Goal: Task Accomplishment & Management: Complete application form

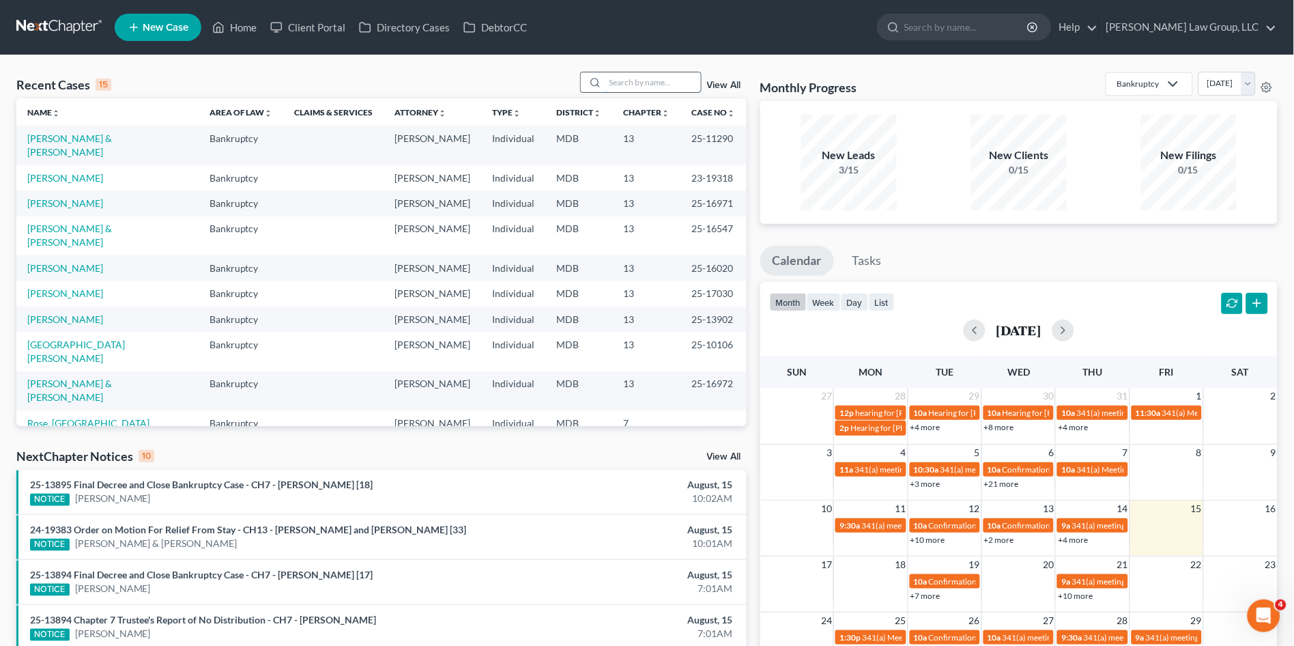
click at [663, 83] on input "search" at bounding box center [653, 82] width 96 height 20
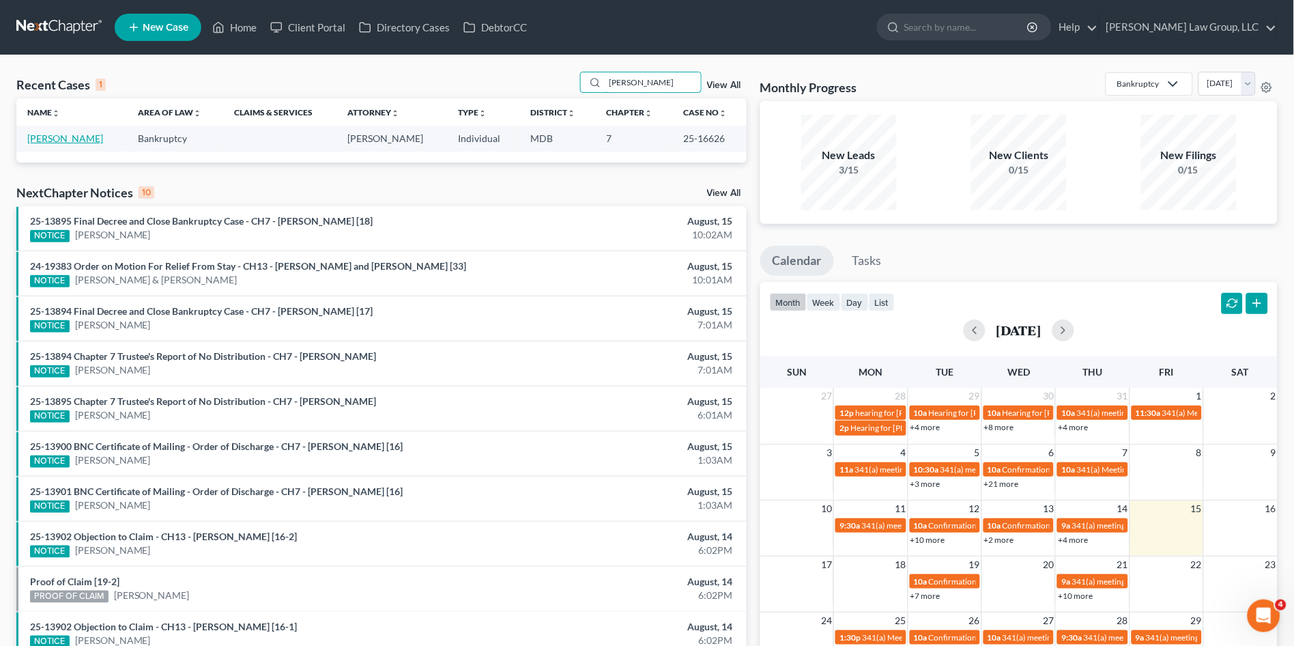
type input "[PERSON_NAME]"
click at [37, 138] on link "[PERSON_NAME]" at bounding box center [65, 138] width 76 height 12
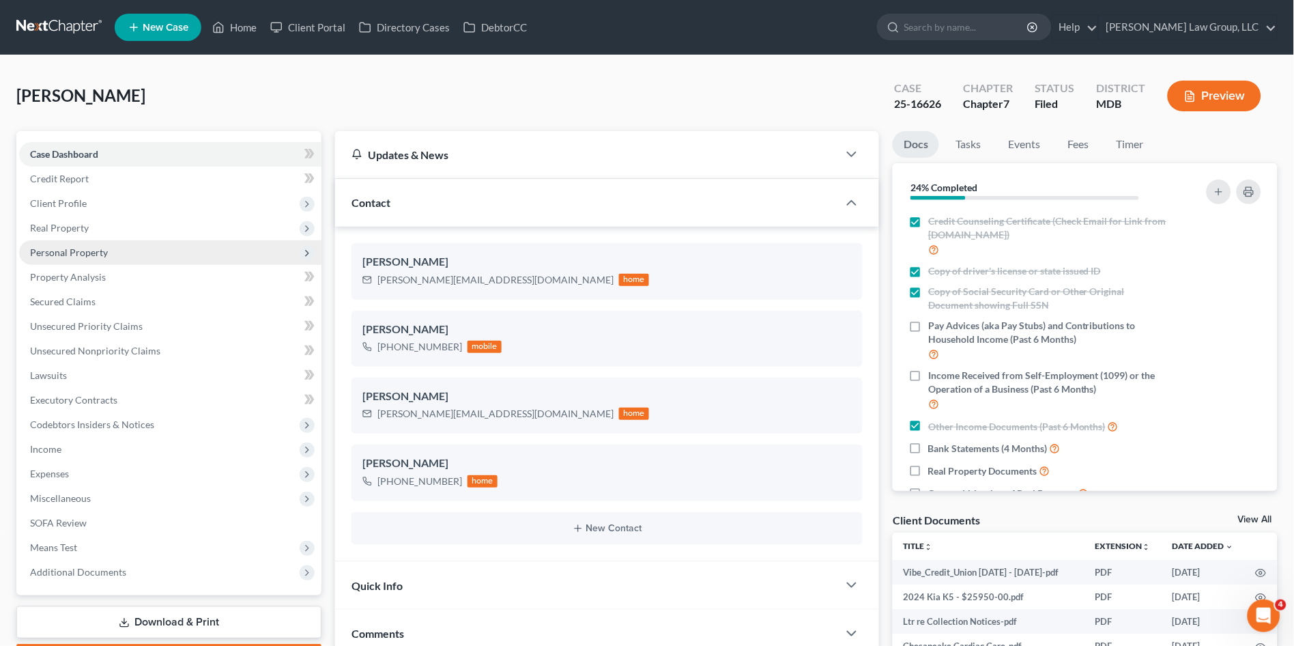
click at [96, 252] on span "Personal Property" at bounding box center [69, 252] width 78 height 12
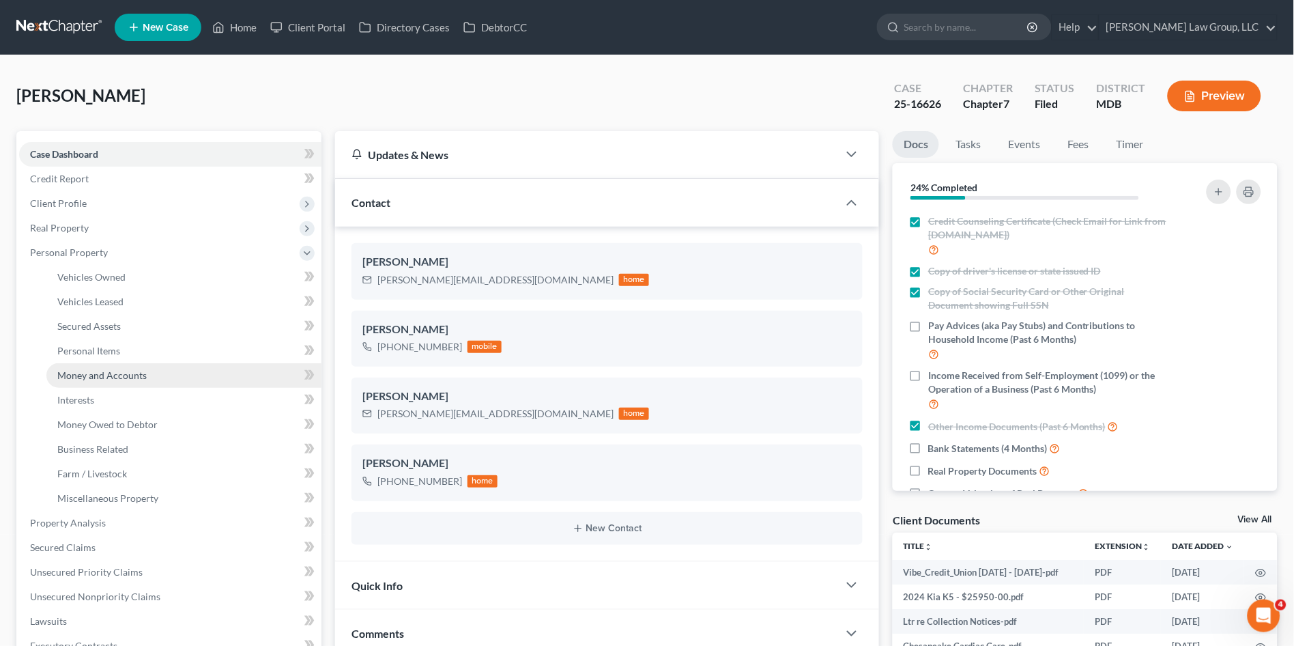
click at [134, 371] on span "Money and Accounts" at bounding box center [101, 375] width 89 height 12
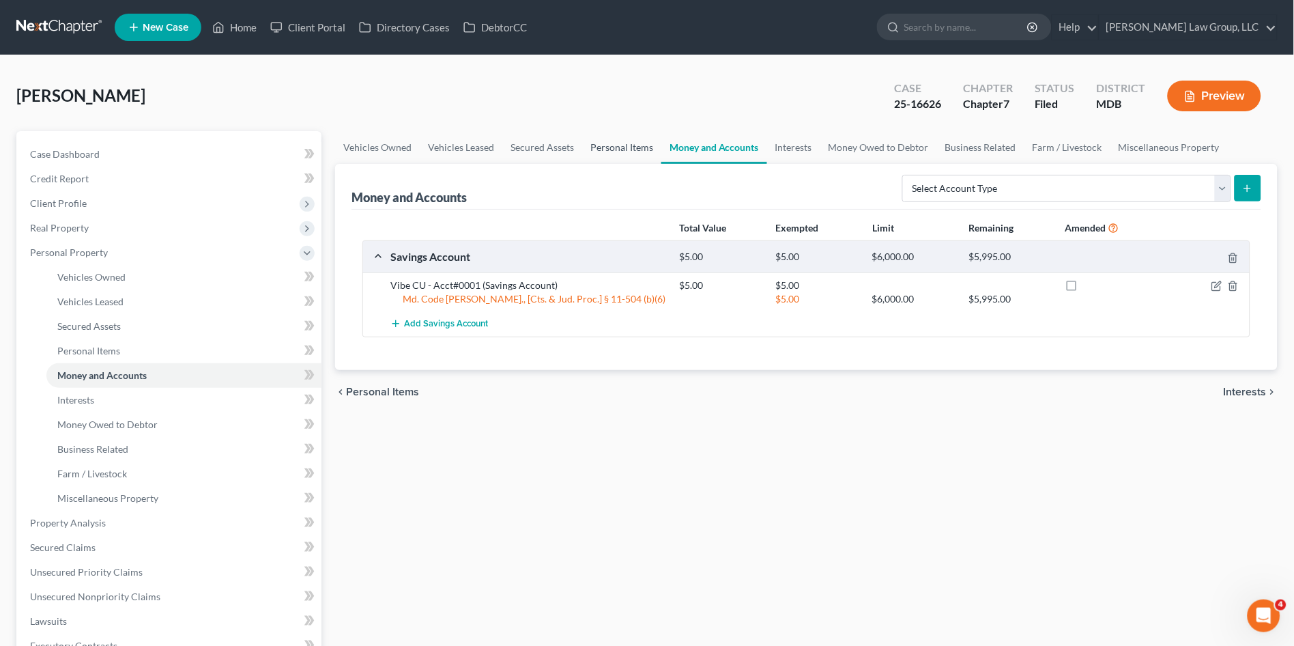
click at [616, 149] on link "Personal Items" at bounding box center [621, 147] width 79 height 33
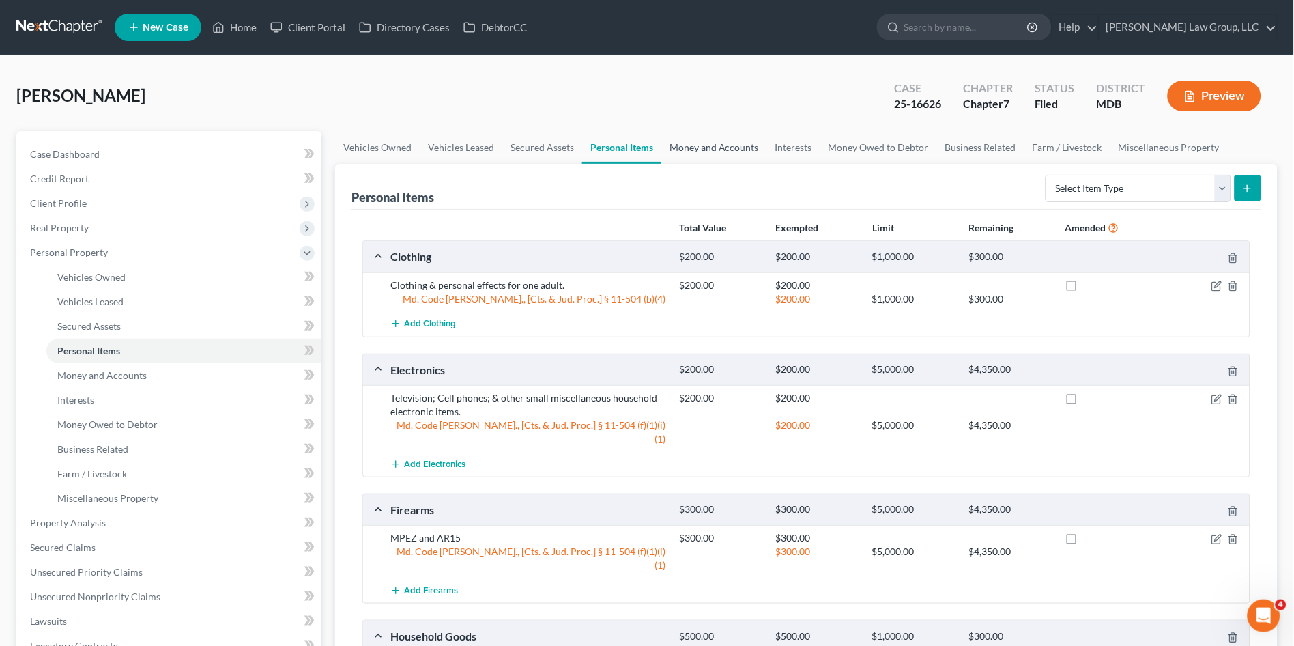
click at [694, 149] on link "Money and Accounts" at bounding box center [714, 147] width 106 height 33
